Goal: Information Seeking & Learning: Learn about a topic

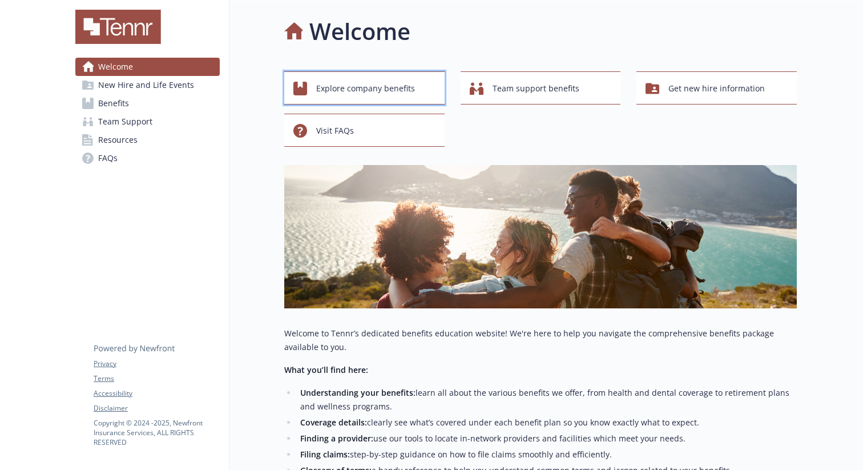
click at [402, 80] on span "Explore company benefits" at bounding box center [365, 89] width 99 height 22
